Goal: Transaction & Acquisition: Purchase product/service

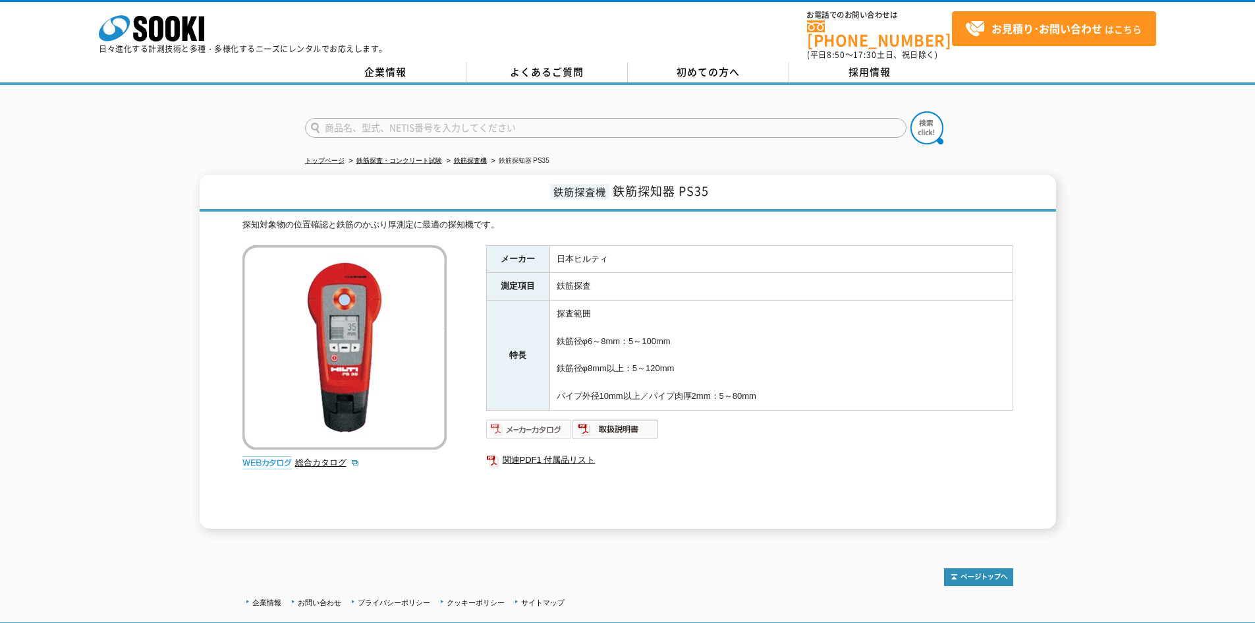
click at [533, 418] on img at bounding box center [529, 428] width 86 height 21
click at [618, 418] on img at bounding box center [615, 428] width 86 height 21
click at [533, 422] on img at bounding box center [529, 428] width 86 height 21
click at [533, 424] on img at bounding box center [529, 428] width 86 height 21
